Goal: Task Accomplishment & Management: Use online tool/utility

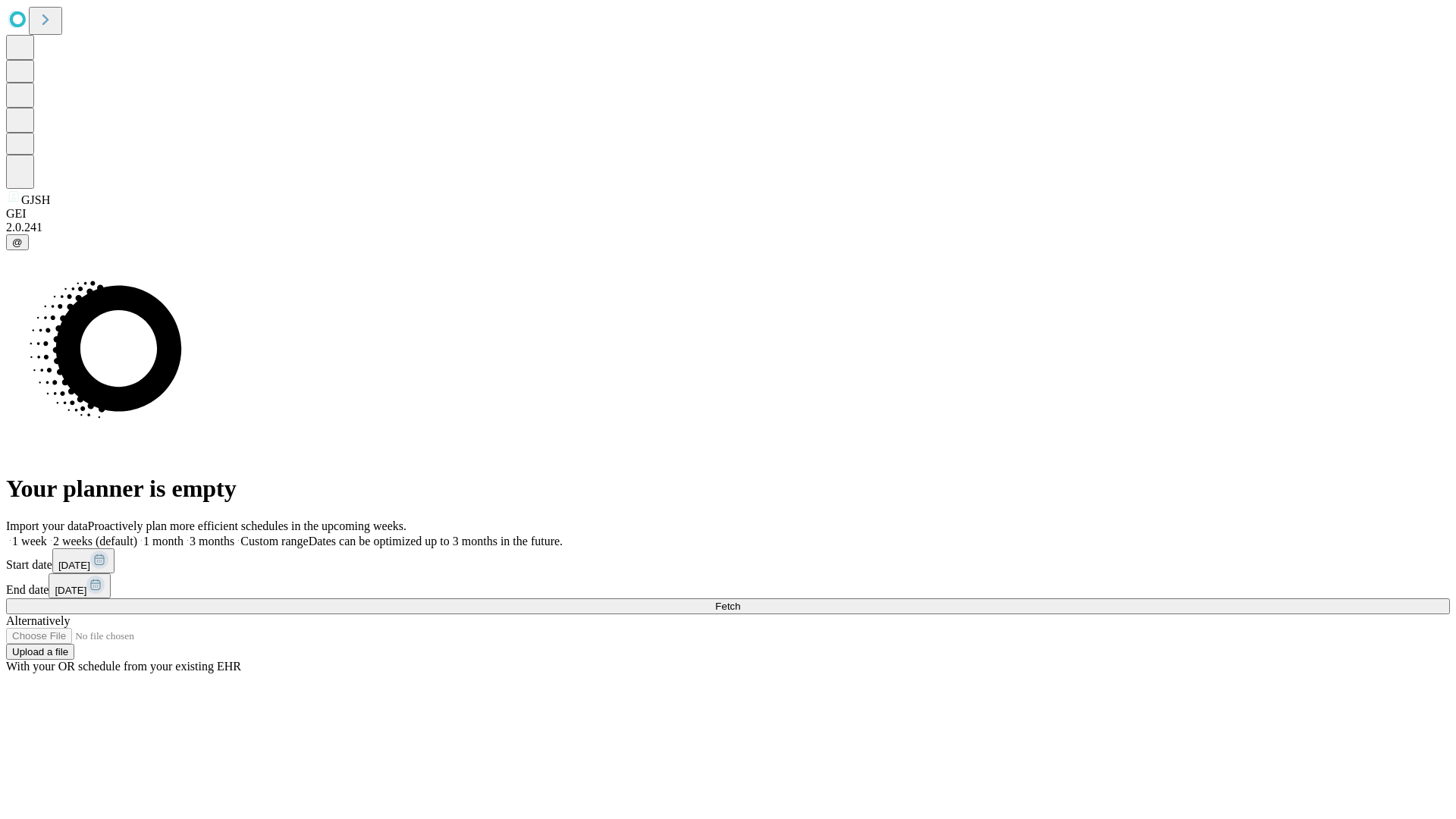
click at [741, 600] on span "Fetch" at bounding box center [728, 606] width 25 height 11
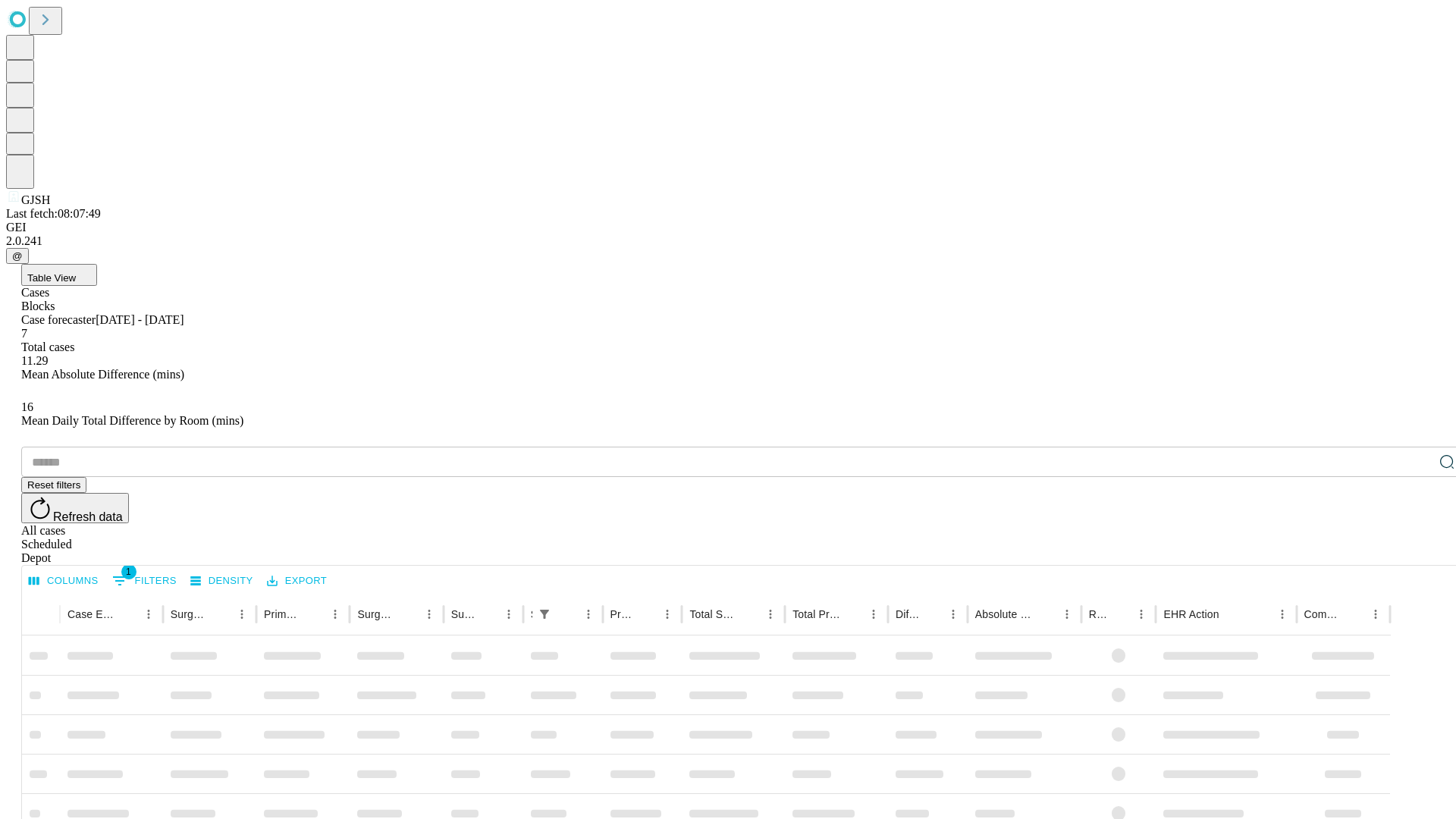
click at [1417, 552] on div "Depot" at bounding box center [743, 558] width 1445 height 14
